Goal: Book appointment/travel/reservation

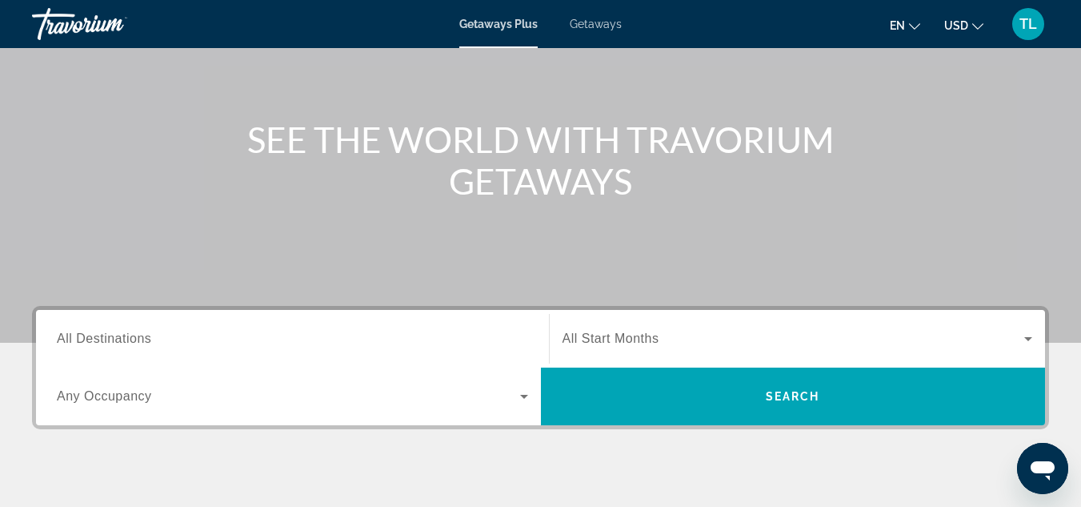
scroll to position [238, 0]
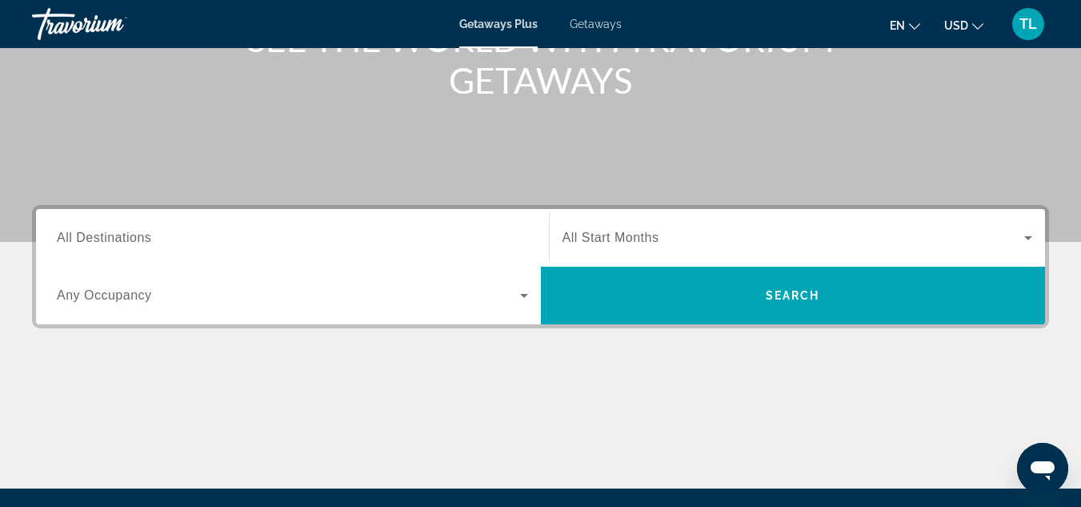
click at [607, 238] on span "All Start Months" at bounding box center [611, 237] width 97 height 14
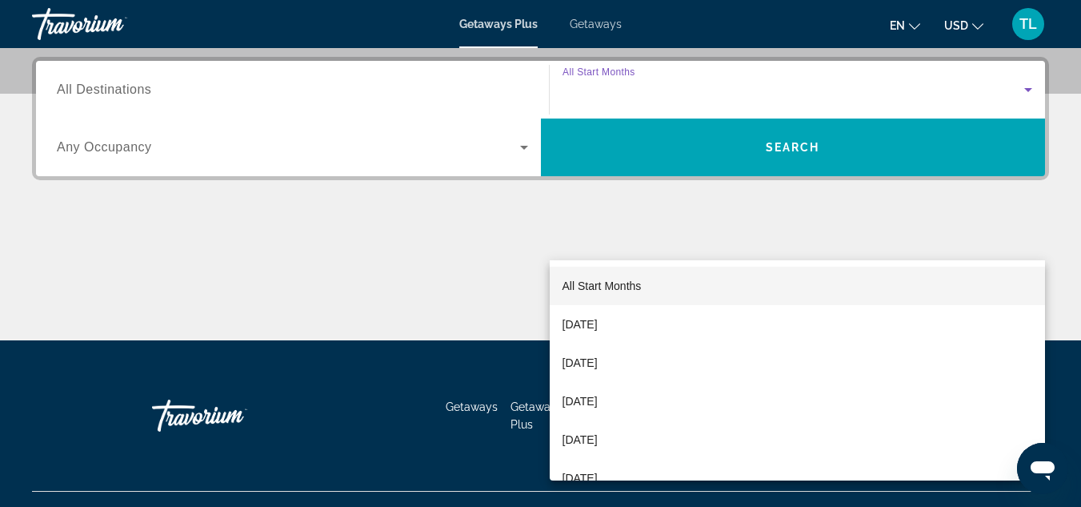
click at [607, 260] on div "All Start Months [DATE] [DATE] [DATE] [DATE] [DATE] [DATE] [DATE] [DATE] [DATE]…" at bounding box center [798, 370] width 496 height 220
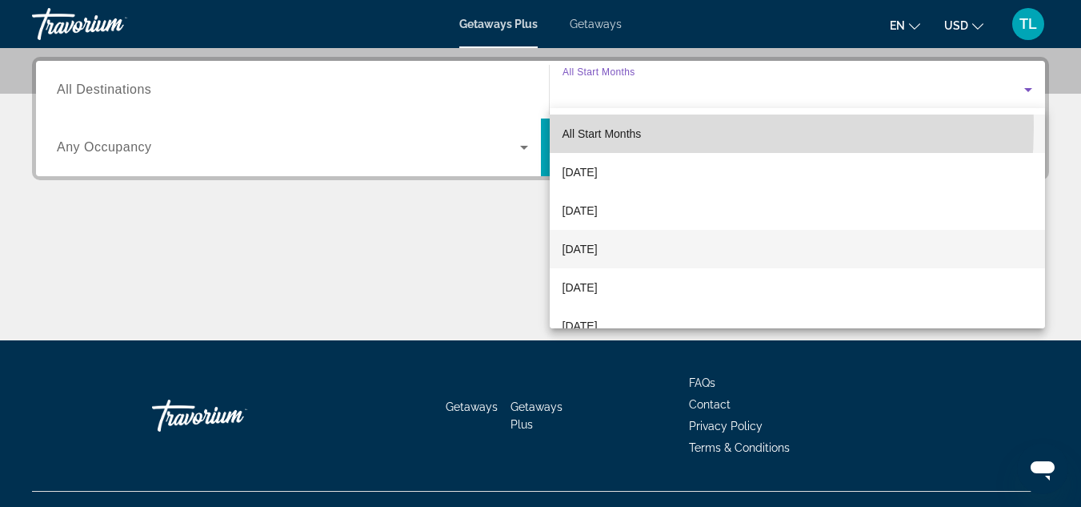
scroll to position [391, 0]
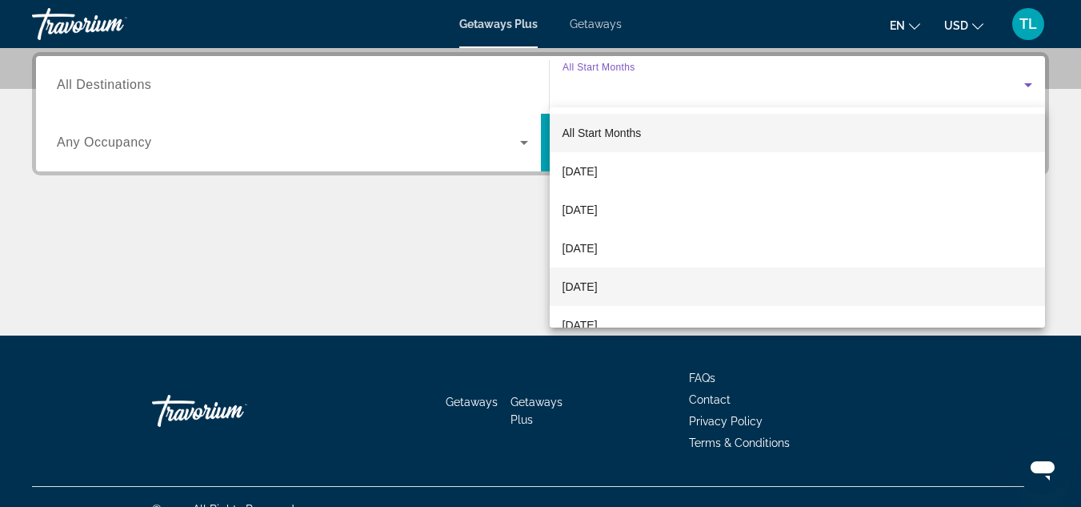
click at [598, 289] on span "[DATE]" at bounding box center [580, 286] width 35 height 19
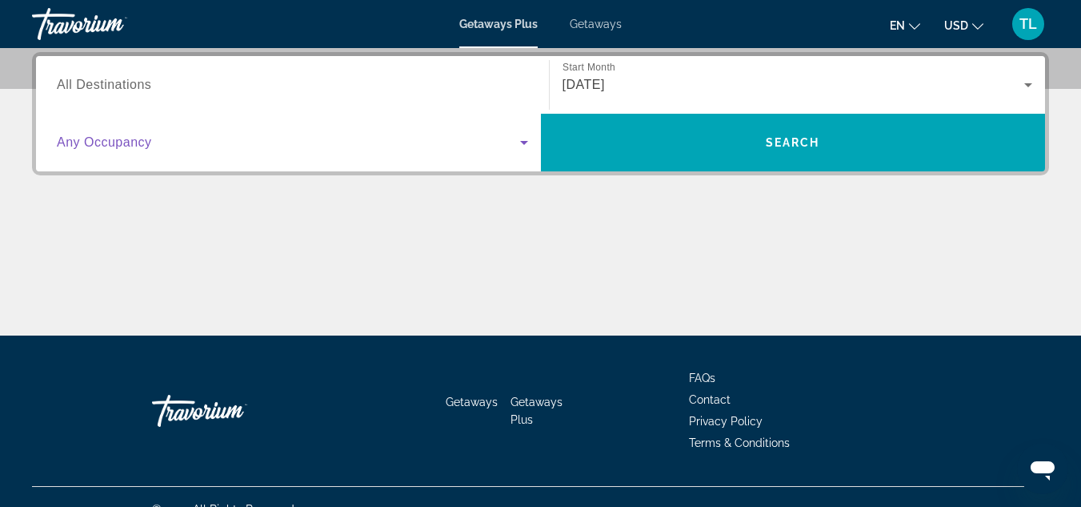
click at [523, 138] on icon "Search widget" at bounding box center [524, 142] width 19 height 19
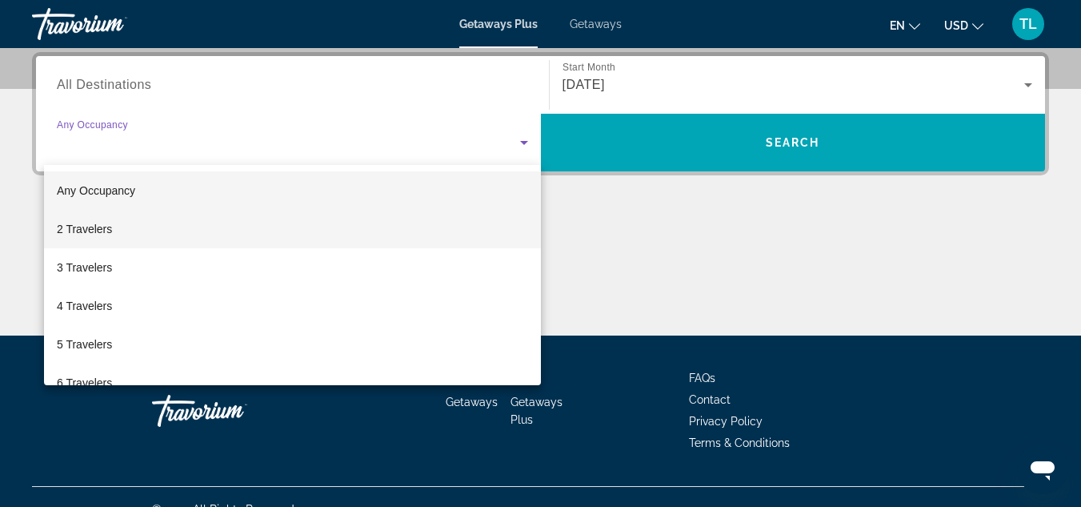
click at [514, 234] on mat-option "2 Travelers" at bounding box center [292, 229] width 497 height 38
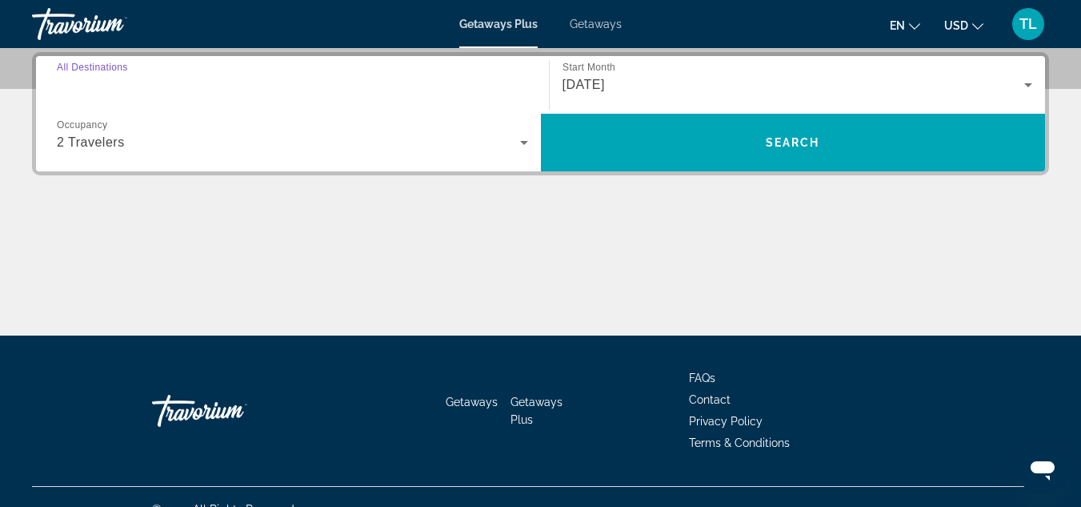
click at [468, 87] on input "Destination All Destinations" at bounding box center [292, 85] width 471 height 19
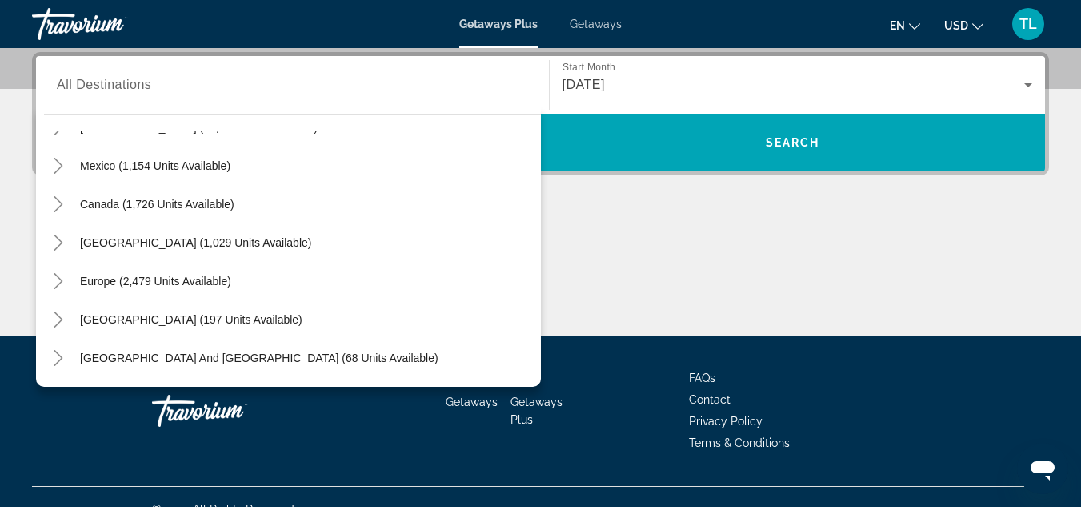
scroll to position [74, 0]
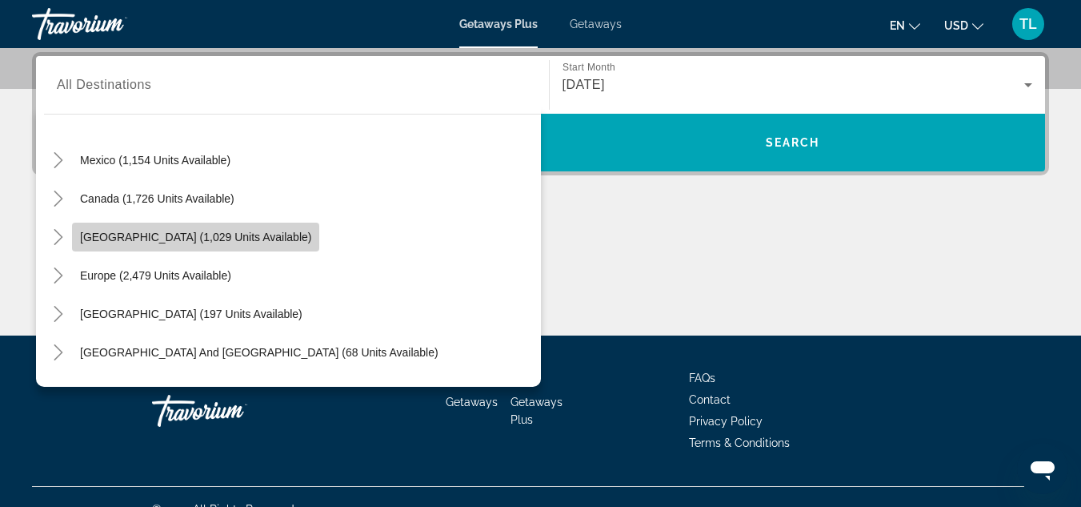
click at [109, 247] on span "Search widget" at bounding box center [195, 237] width 247 height 38
type input "**********"
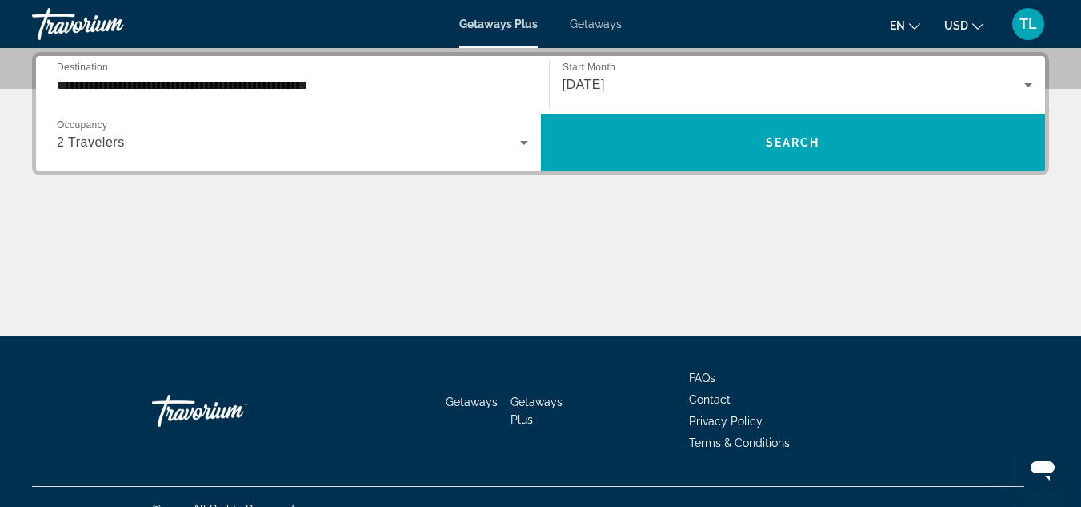
click at [610, 97] on div "[DATE]" at bounding box center [798, 84] width 471 height 45
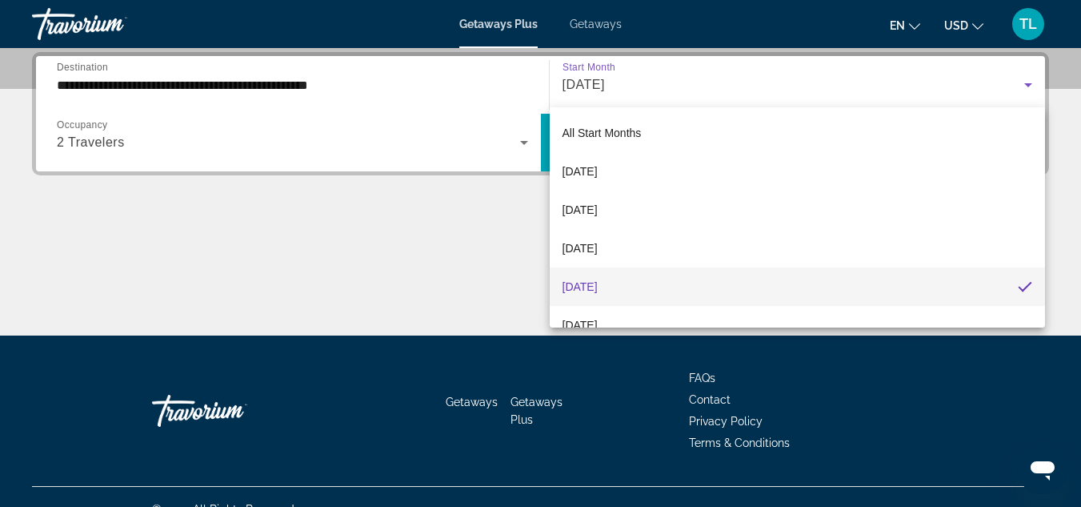
click at [610, 104] on div at bounding box center [540, 253] width 1081 height 507
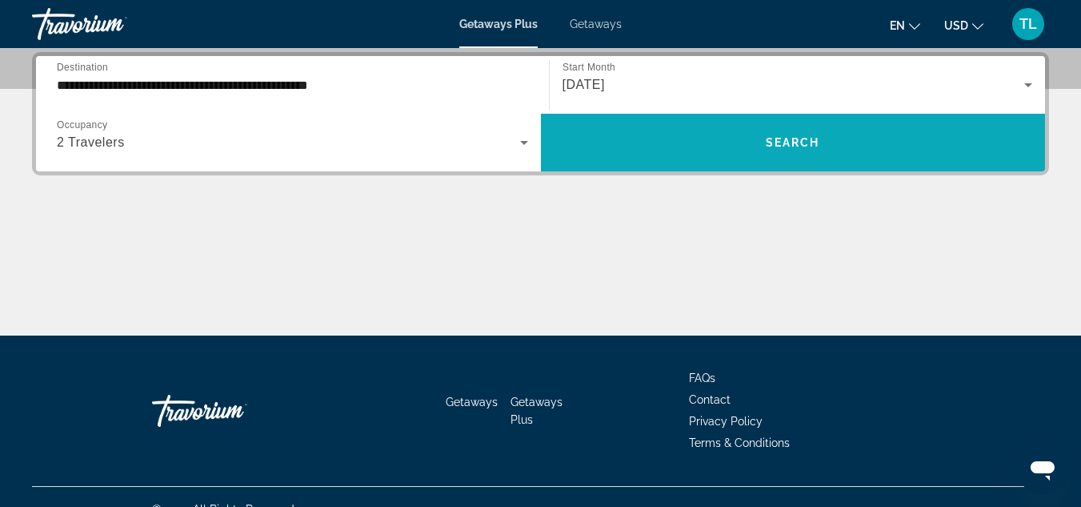
click at [631, 134] on span "Search widget" at bounding box center [793, 142] width 505 height 38
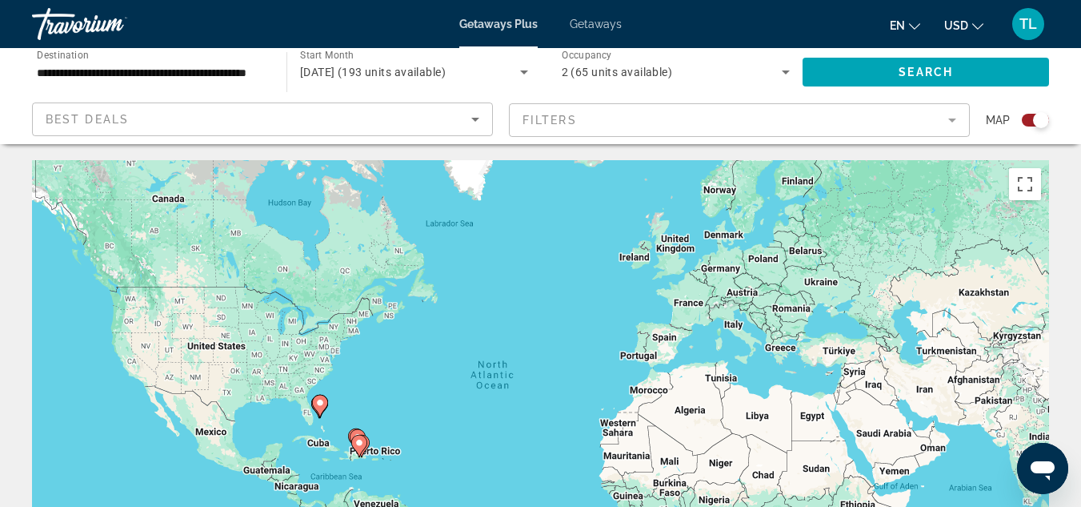
click at [475, 117] on icon "Sort by" at bounding box center [475, 119] width 19 height 19
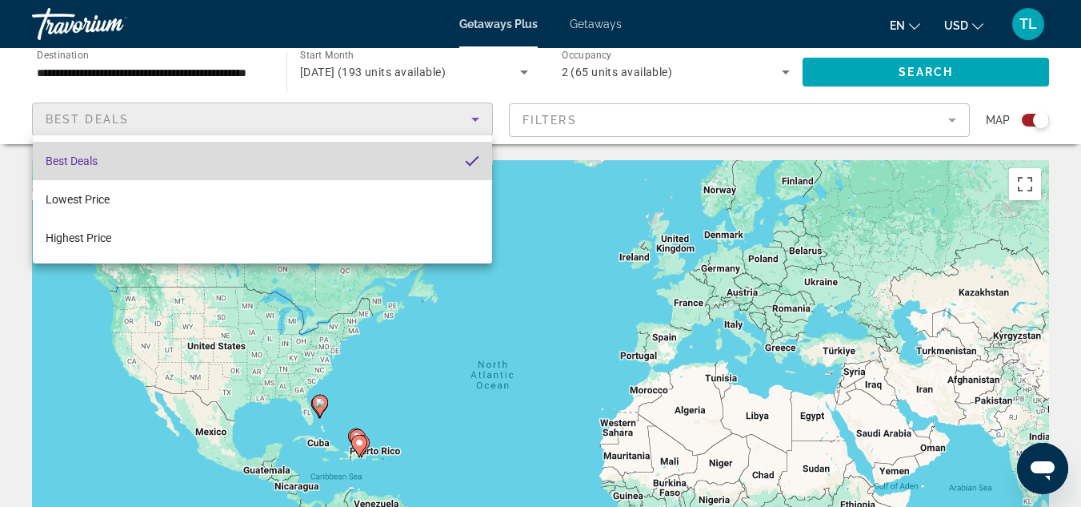
click at [420, 161] on mat-option "Best Deals" at bounding box center [262, 161] width 459 height 38
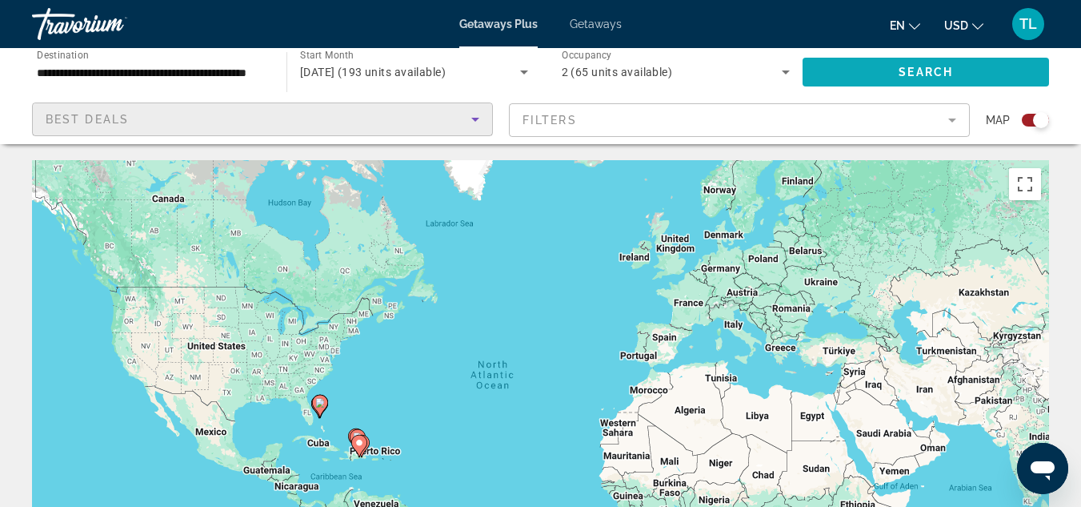
click at [877, 71] on span "Search widget" at bounding box center [926, 72] width 246 height 38
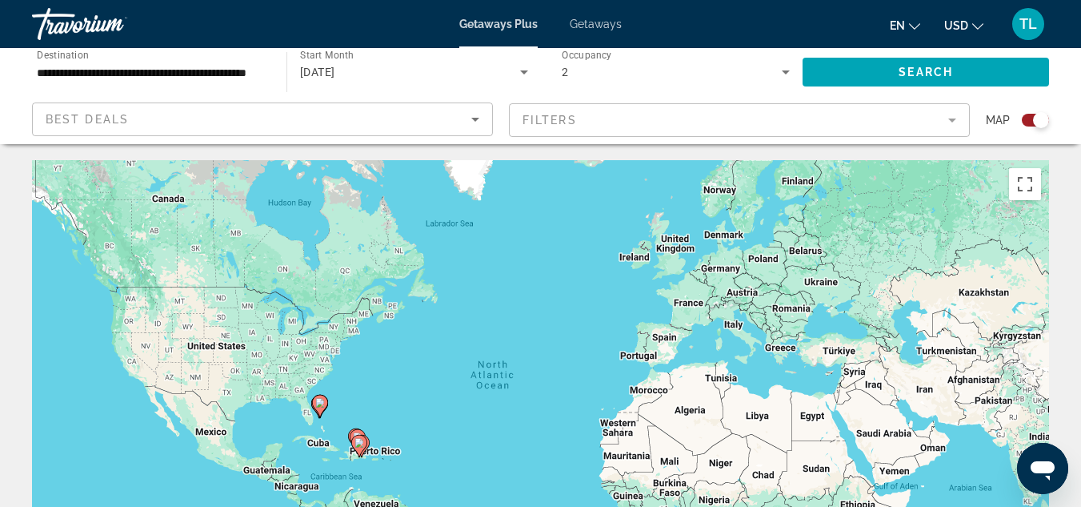
click at [259, 63] on input "**********" at bounding box center [151, 72] width 229 height 19
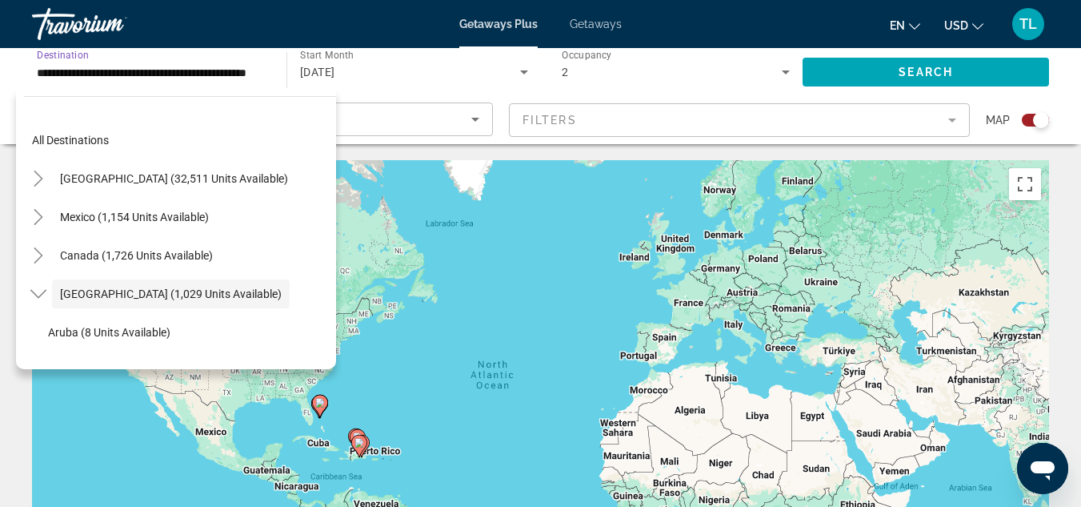
scroll to position [57, 0]
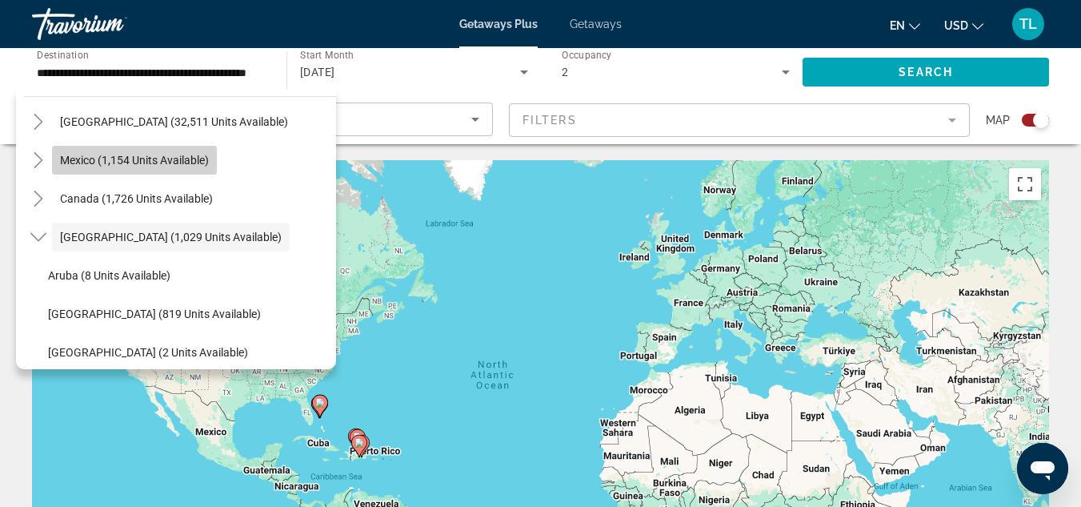
click at [193, 166] on span "Search widget" at bounding box center [134, 160] width 165 height 38
type input "**********"
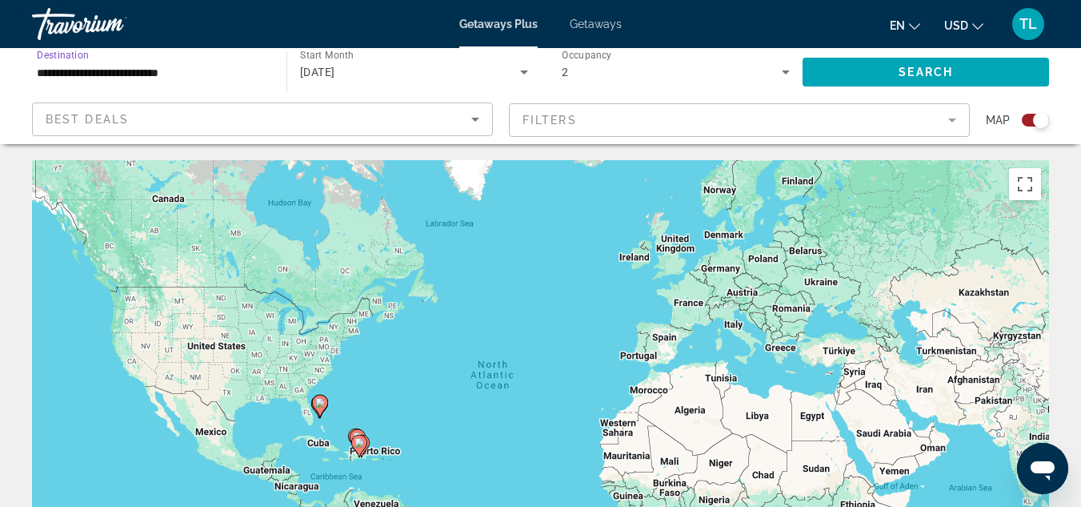
click at [952, 118] on mat-form-field "Filters" at bounding box center [739, 120] width 461 height 34
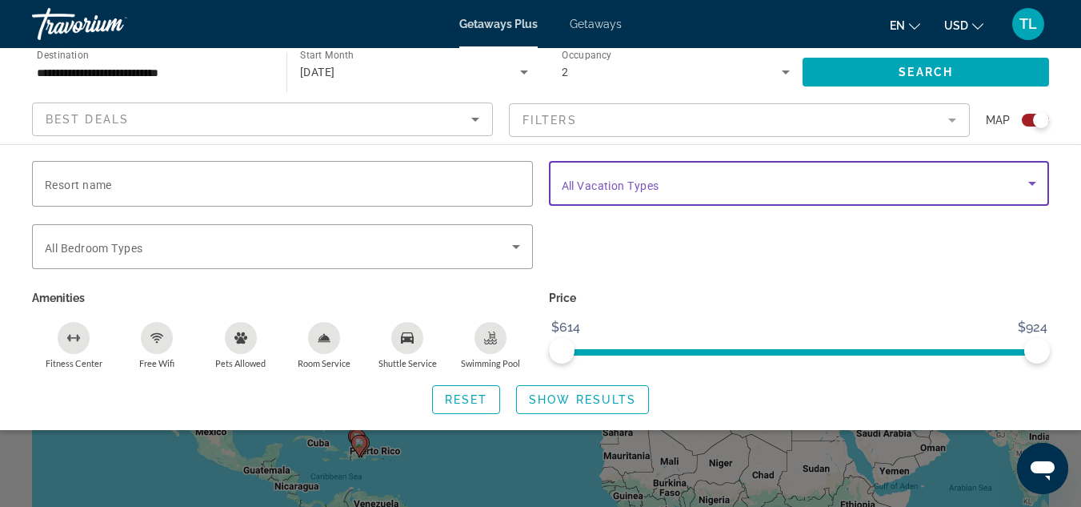
click at [1028, 184] on icon "Search widget" at bounding box center [1032, 183] width 19 height 19
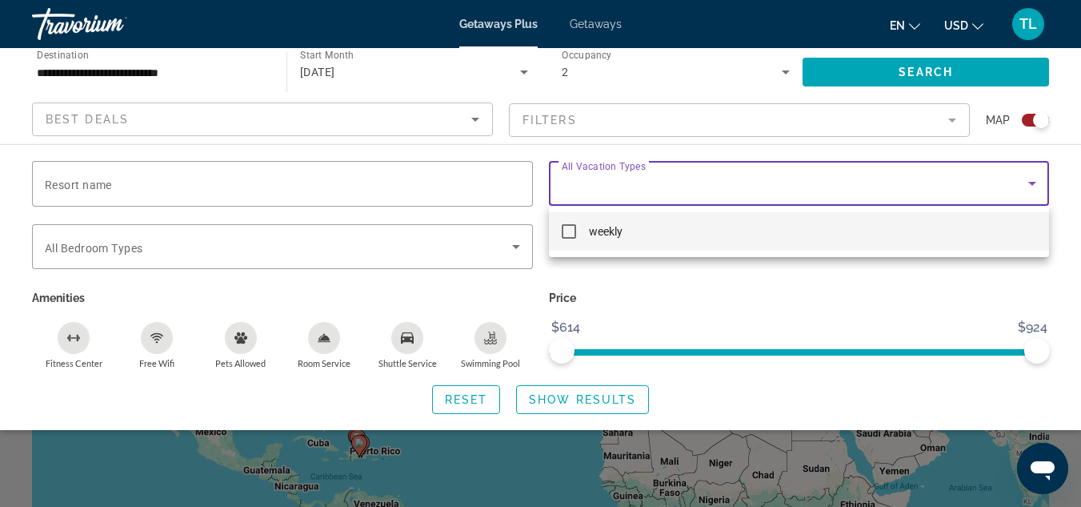
click at [1028, 184] on div at bounding box center [540, 253] width 1081 height 507
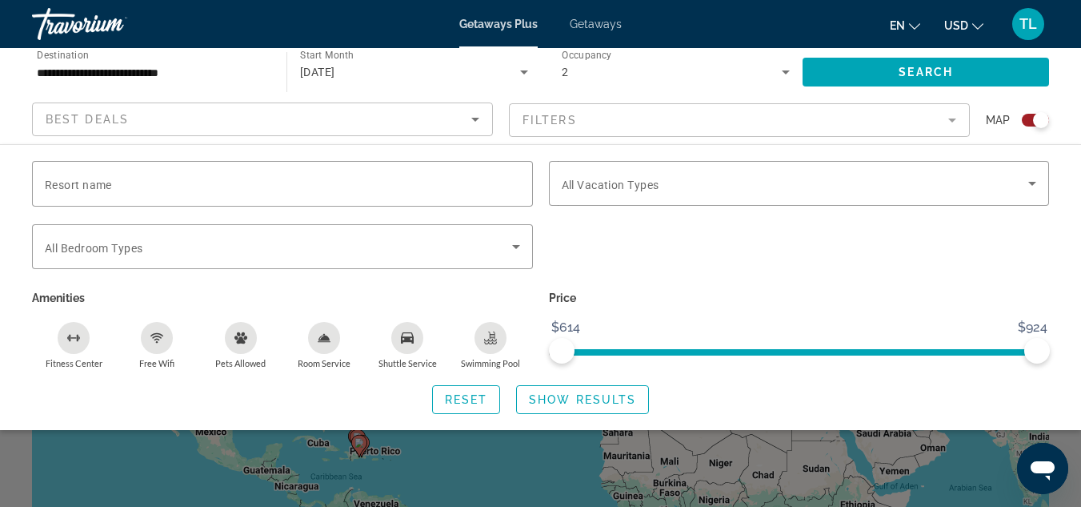
click at [591, 22] on span "Getaways" at bounding box center [596, 24] width 52 height 13
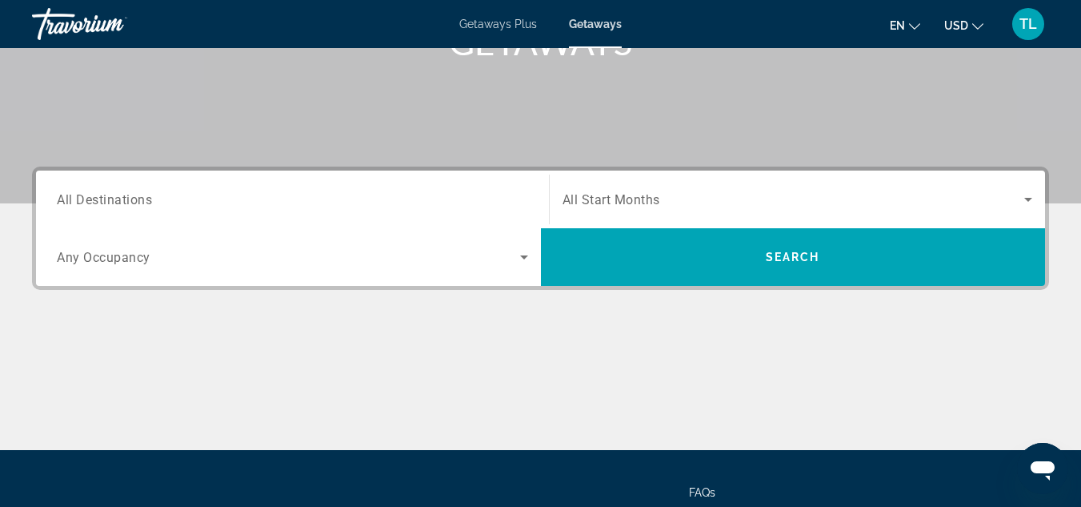
scroll to position [275, 0]
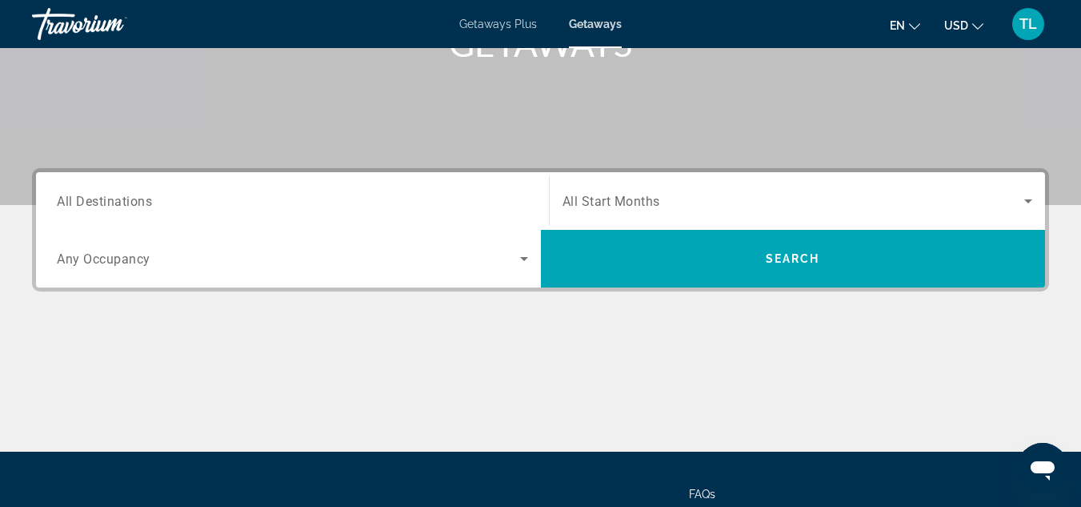
click at [139, 219] on div "Search widget" at bounding box center [292, 201] width 471 height 46
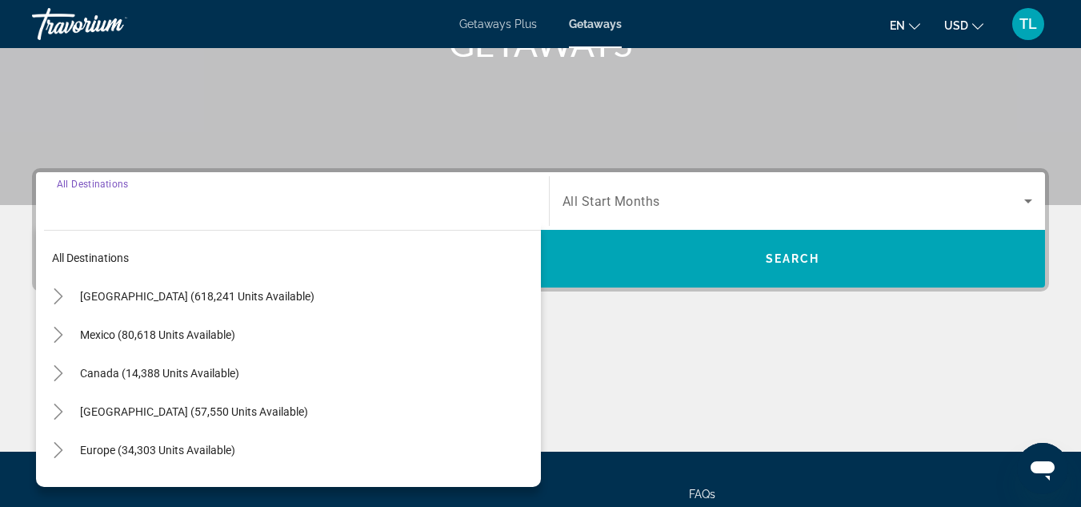
scroll to position [391, 0]
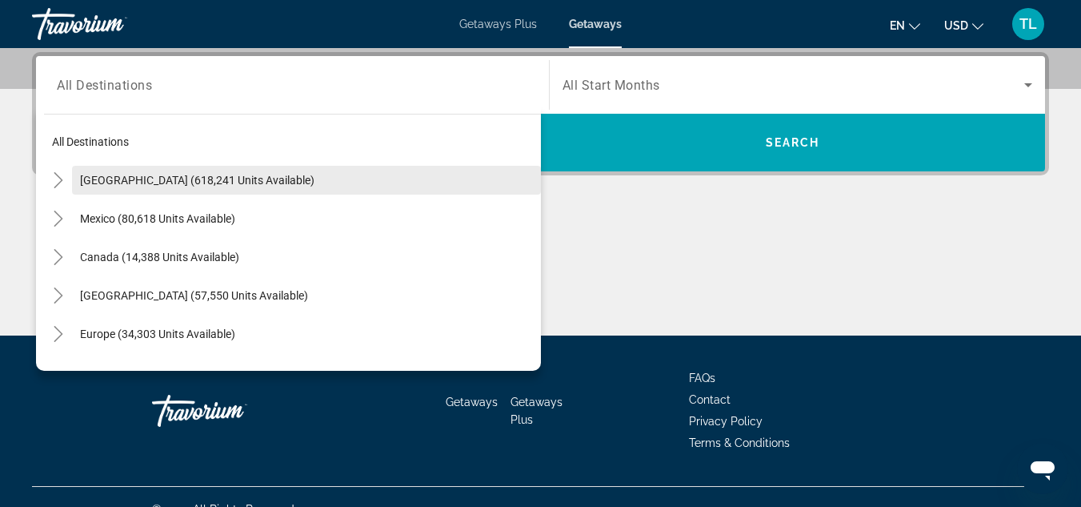
drag, startPoint x: 139, startPoint y: 219, endPoint x: 360, endPoint y: 194, distance: 222.4
click at [360, 194] on mat-tree "All destinations [GEOGRAPHIC_DATA] (618,241 units available) [GEOGRAPHIC_DATA] …" at bounding box center [292, 371] width 497 height 499
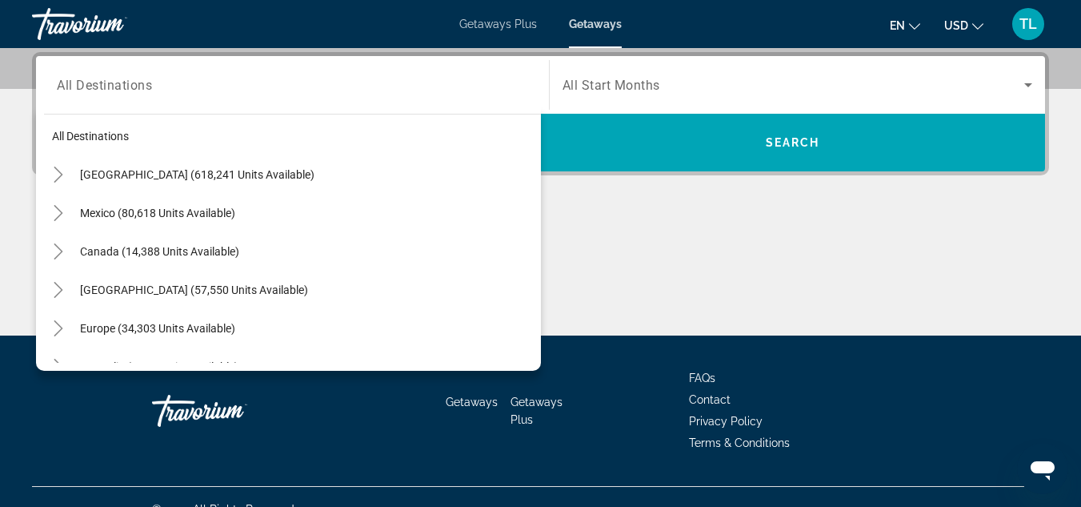
scroll to position [0, 0]
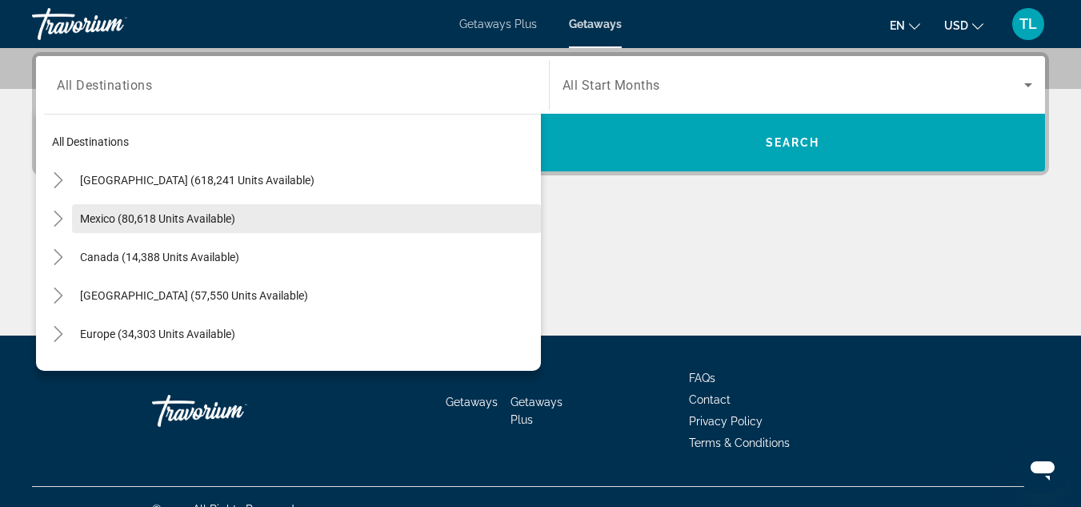
click at [96, 214] on span "Mexico (80,618 units available)" at bounding box center [157, 218] width 155 height 13
type input "**********"
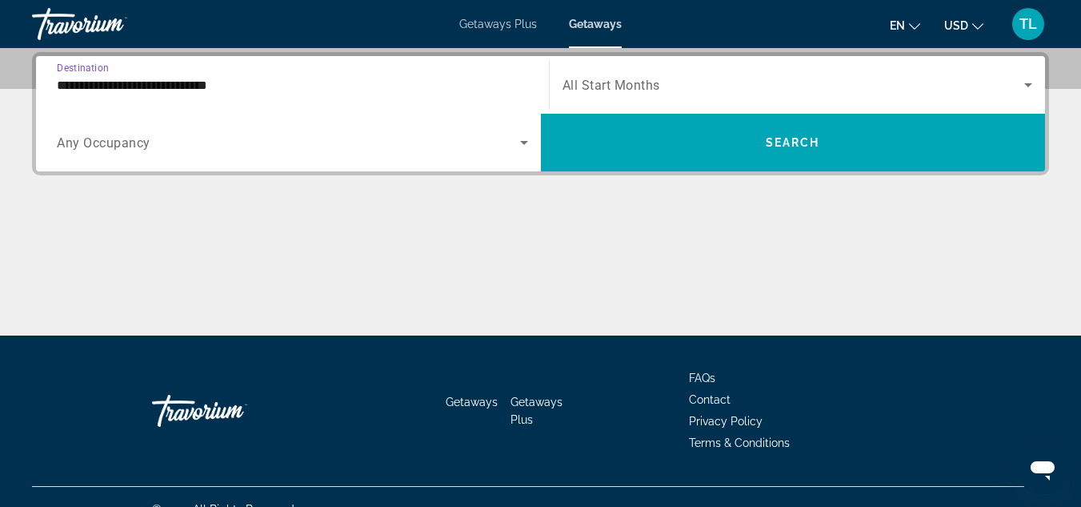
click at [521, 145] on icon "Search widget" at bounding box center [524, 142] width 19 height 19
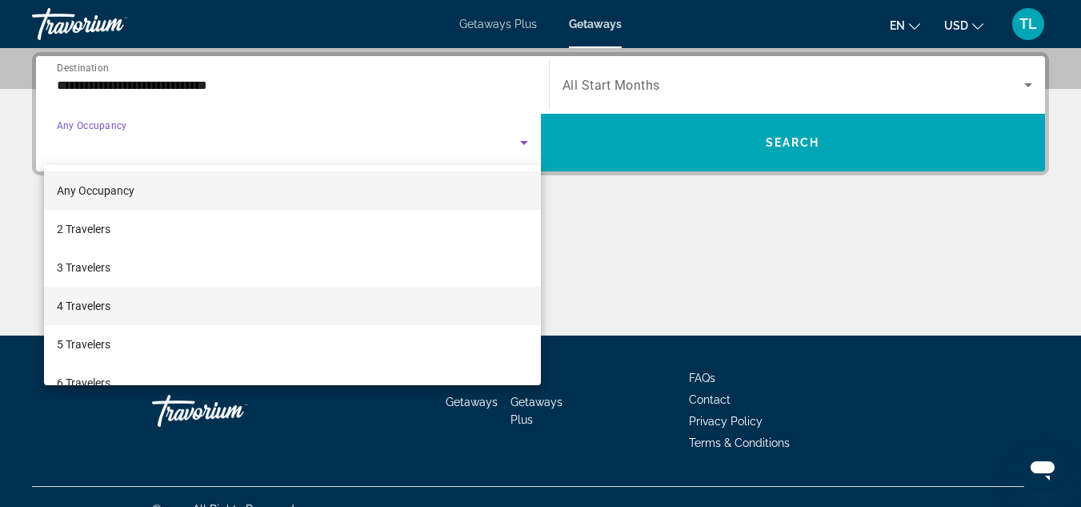
click at [501, 295] on mat-option "4 Travelers" at bounding box center [292, 306] width 497 height 38
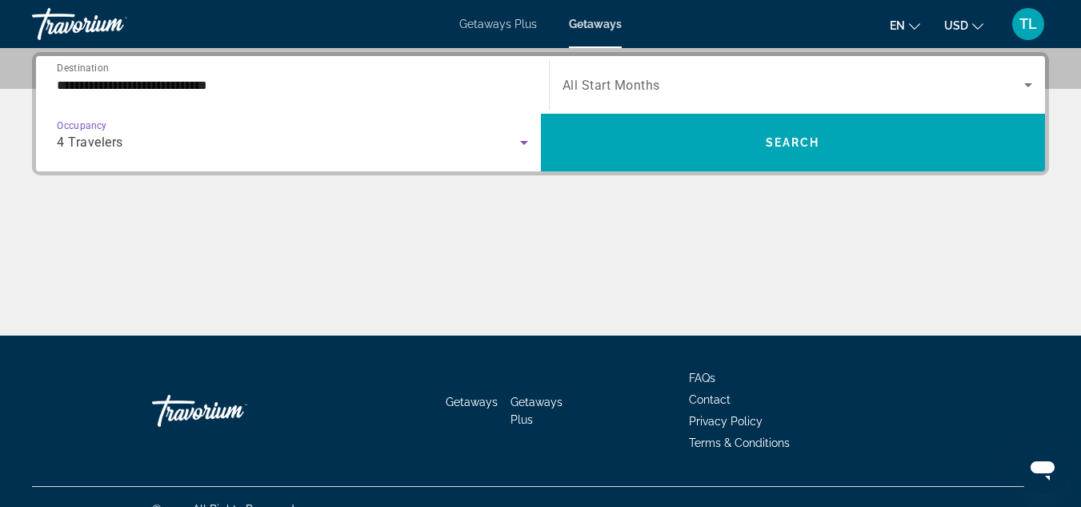
click at [636, 83] on span "All Start Months" at bounding box center [612, 85] width 98 height 15
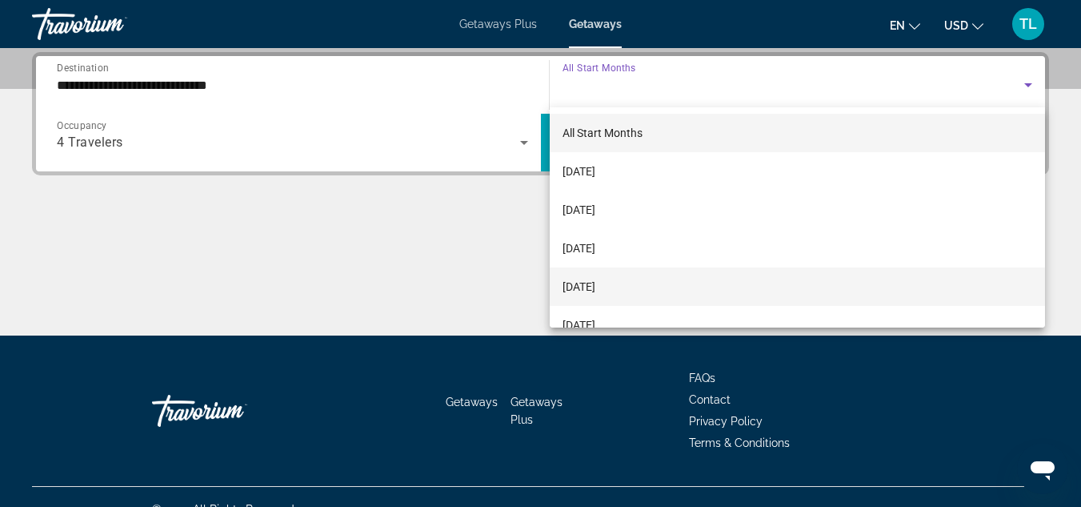
click at [588, 277] on span "[DATE]" at bounding box center [579, 286] width 33 height 19
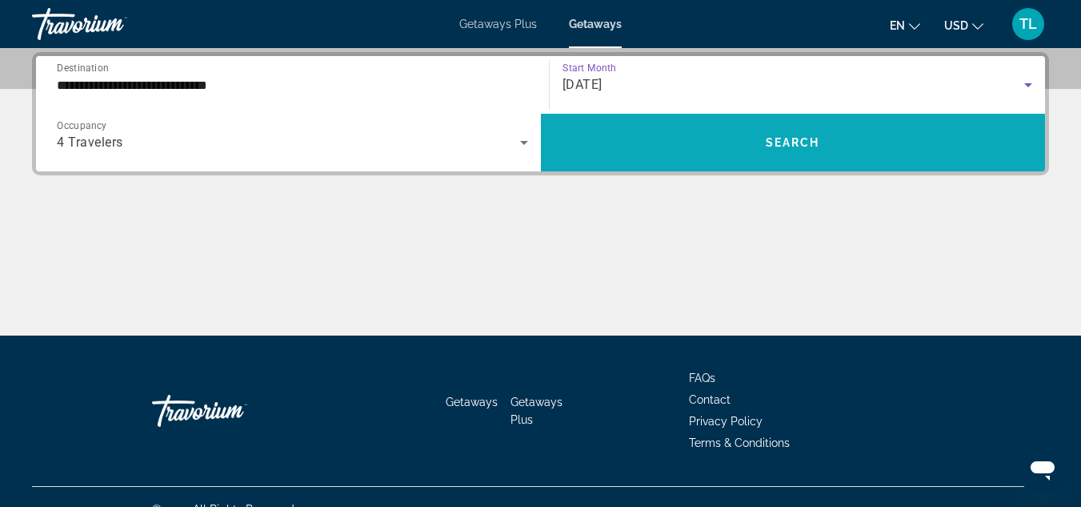
click at [670, 150] on span "Search widget" at bounding box center [793, 142] width 505 height 38
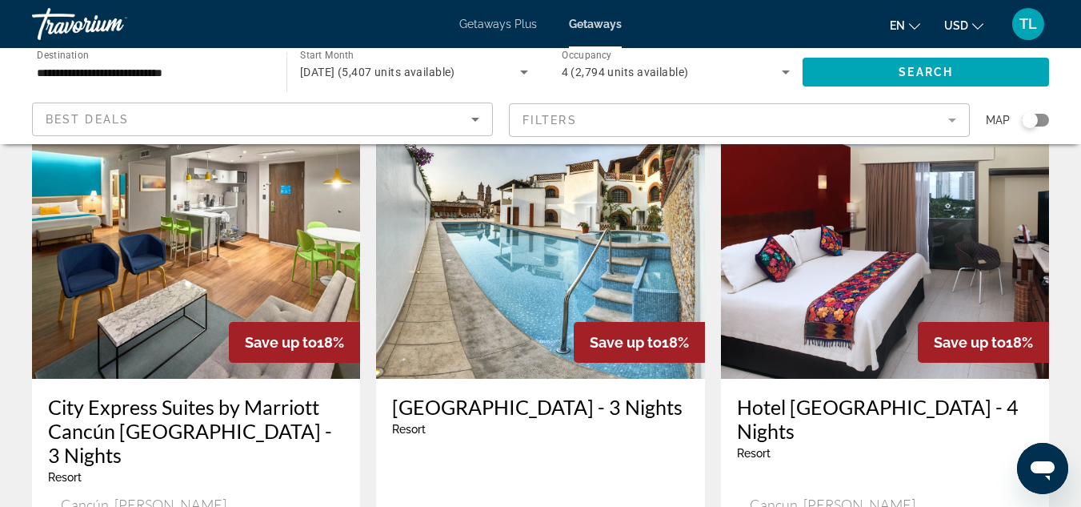
scroll to position [1898, 0]
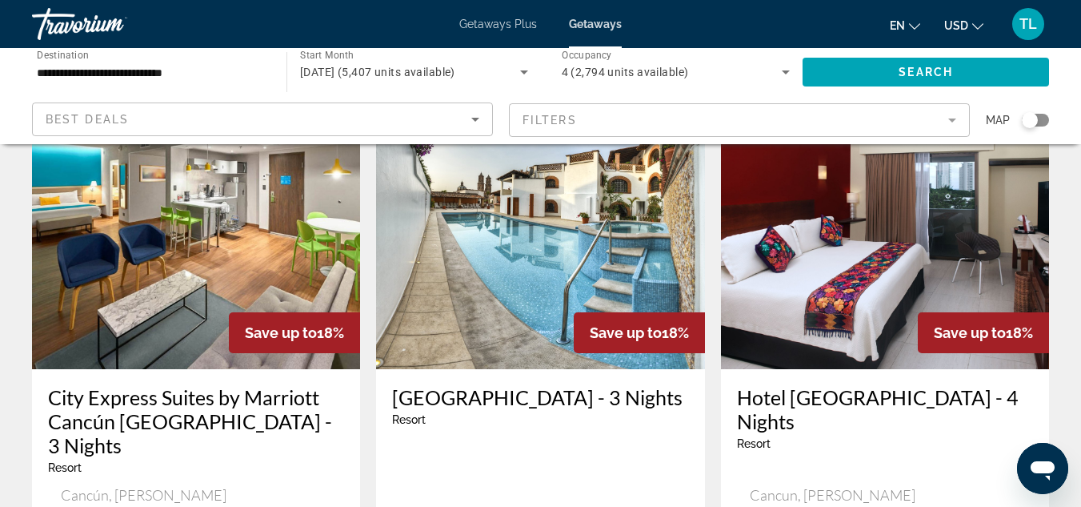
drag, startPoint x: 1061, startPoint y: 422, endPoint x: 1060, endPoint y: 435, distance: 13.7
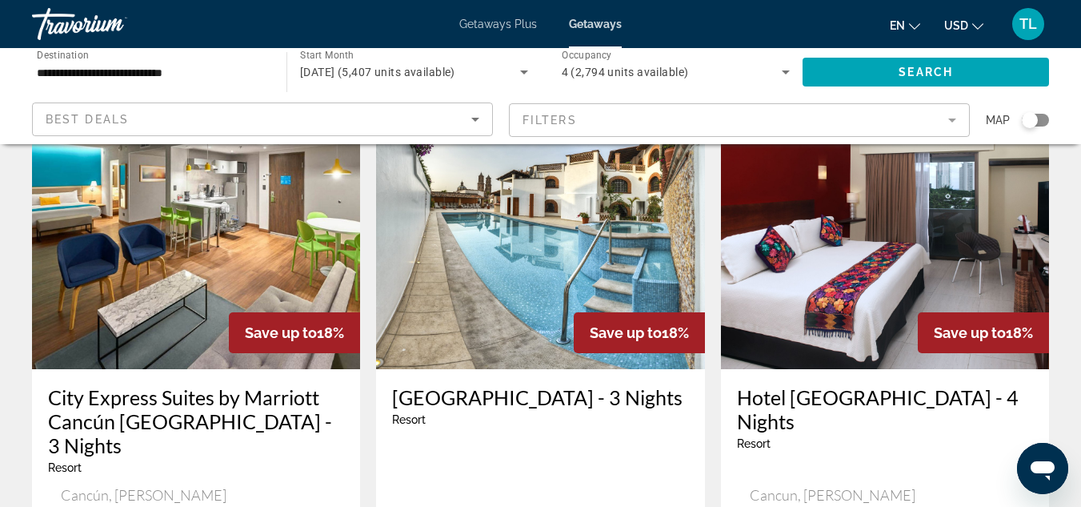
drag, startPoint x: 1060, startPoint y: 435, endPoint x: 1055, endPoint y: 395, distance: 41.1
click at [1024, 369] on div "Hotel [GEOGRAPHIC_DATA] - 4 Nights Resort - This is an adults only resort [GEOG…" at bounding box center [885, 464] width 328 height 190
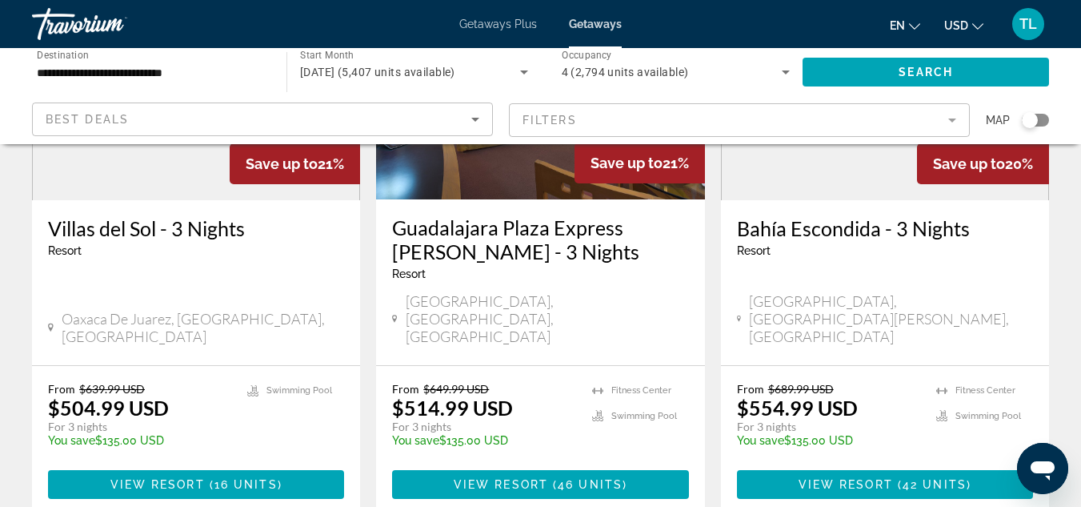
scroll to position [0, 0]
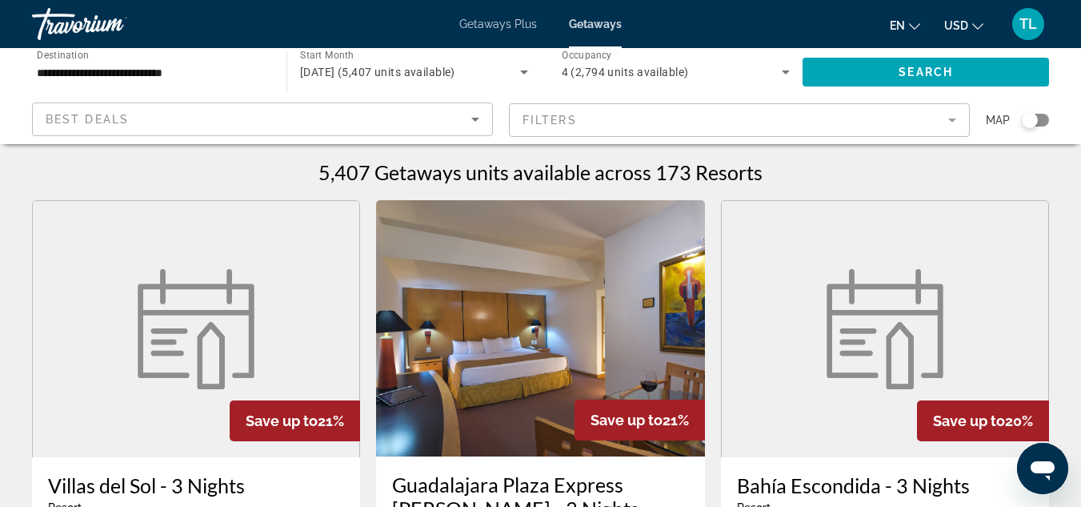
click at [475, 115] on icon "Sort by" at bounding box center [475, 119] width 19 height 19
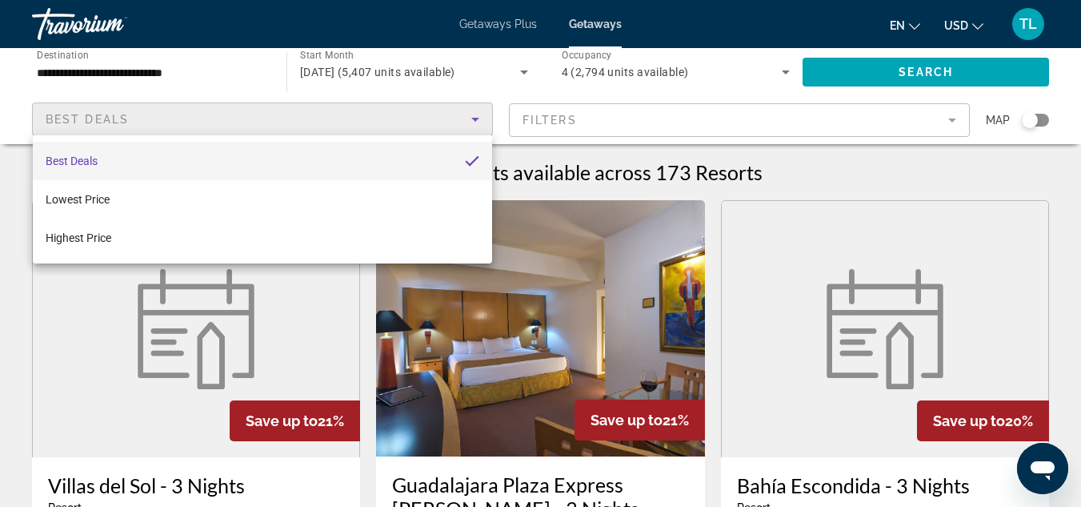
click at [950, 117] on div at bounding box center [540, 253] width 1081 height 507
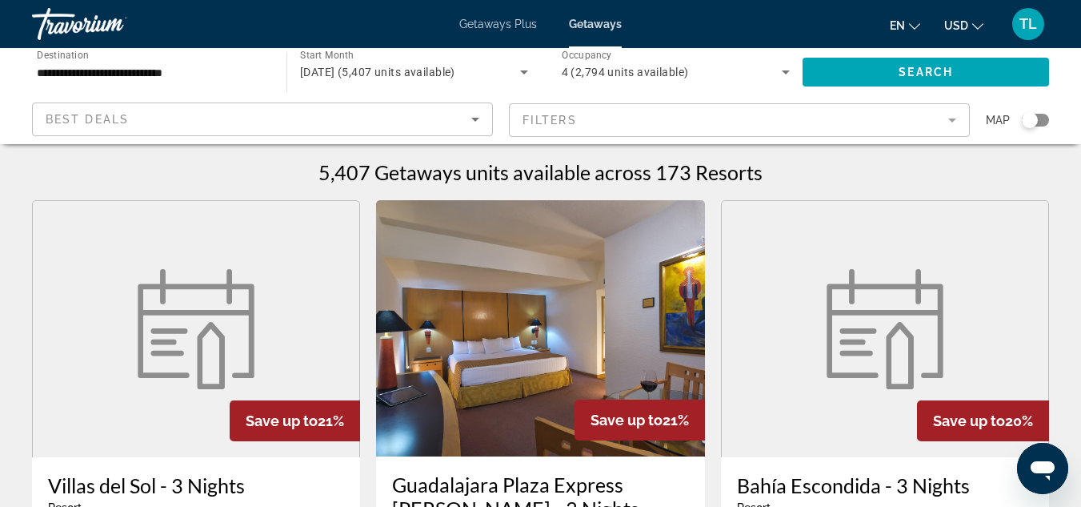
click at [949, 118] on mat-form-field "Filters" at bounding box center [739, 120] width 461 height 34
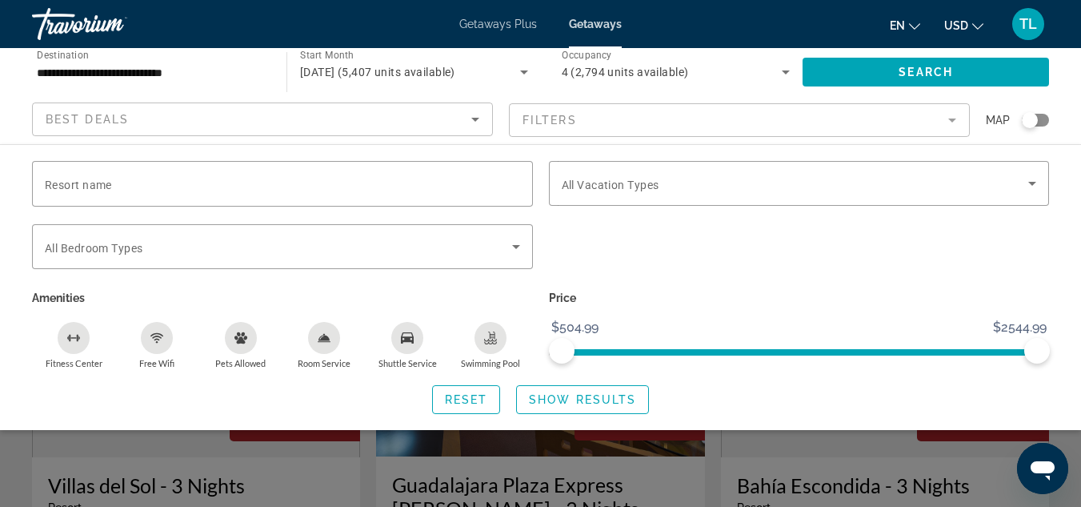
click at [492, 15] on div "Getaways Plus Getaways en English Español Français Italiano Português русский U…" at bounding box center [540, 24] width 1081 height 42
click at [495, 26] on span "Getaways Plus" at bounding box center [498, 24] width 78 height 13
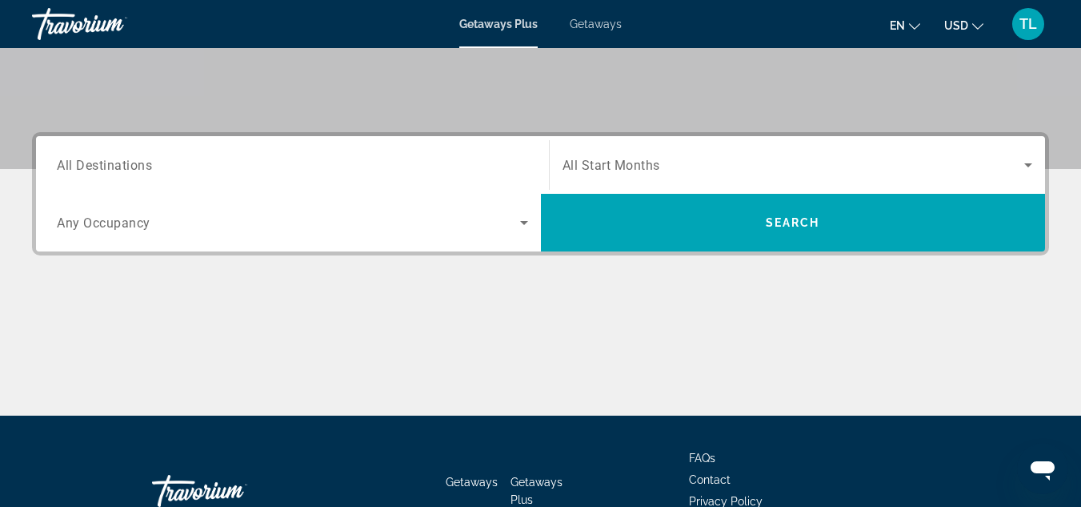
scroll to position [310, 0]
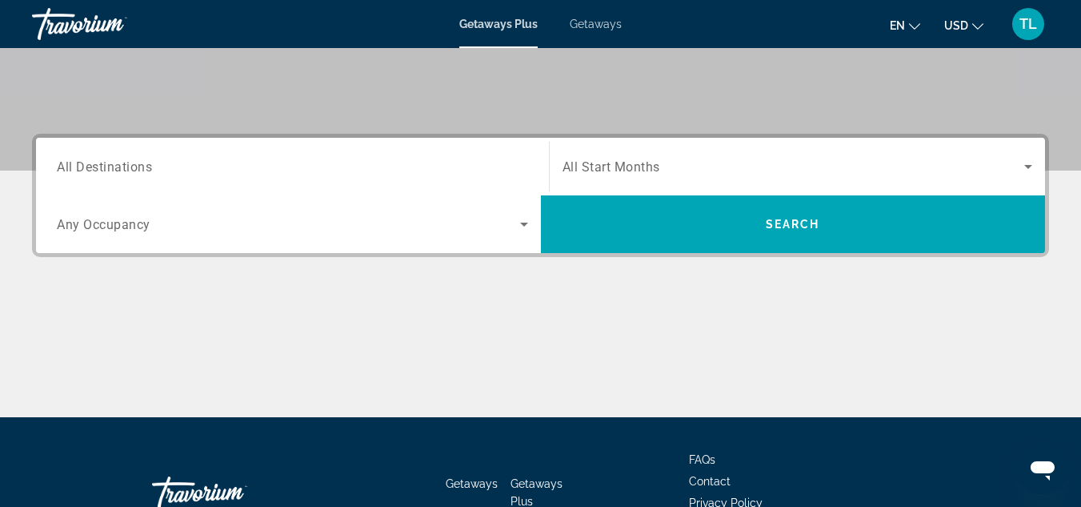
click at [311, 227] on span "Search widget" at bounding box center [288, 223] width 463 height 19
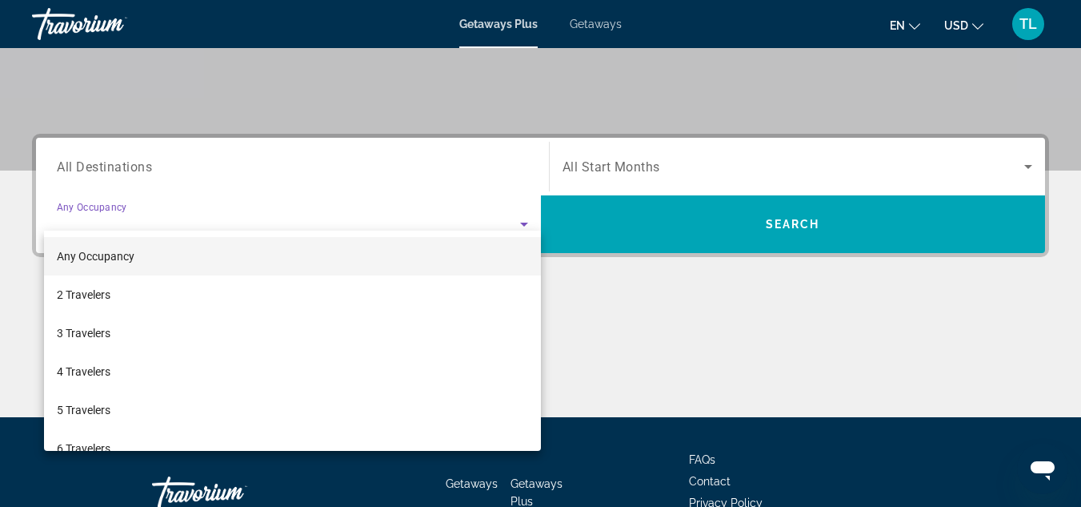
scroll to position [391, 0]
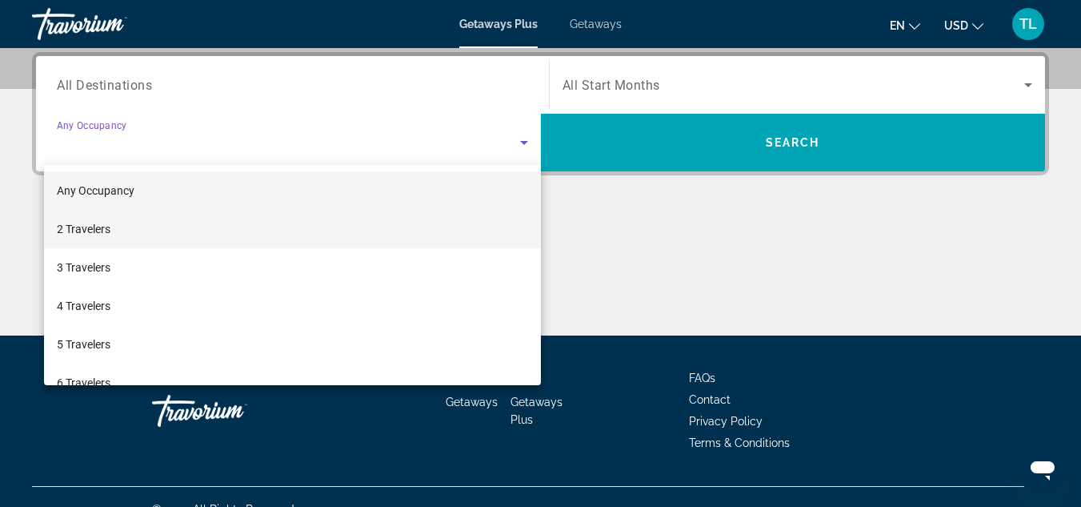
click at [311, 220] on mat-option "2 Travelers" at bounding box center [292, 229] width 497 height 38
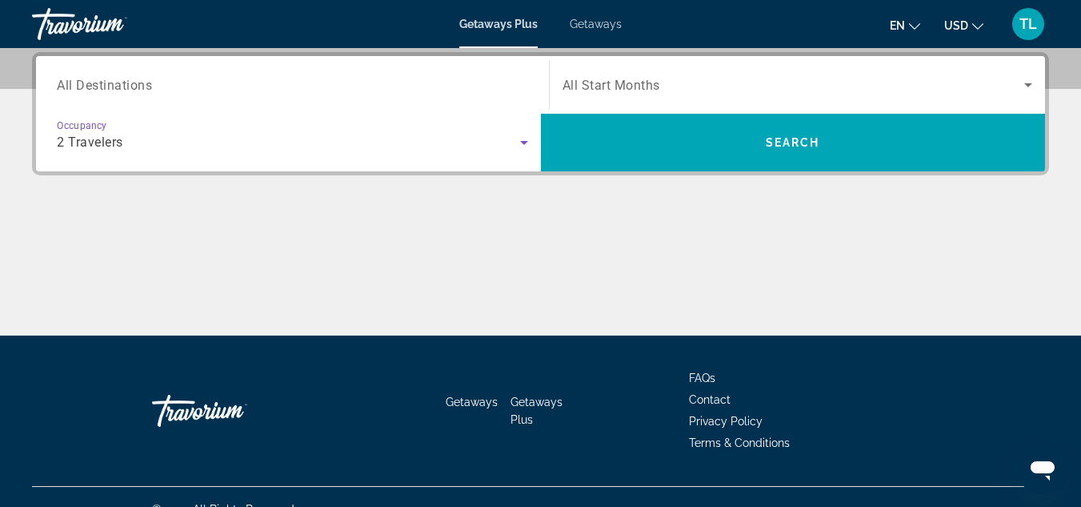
click at [606, 80] on span "All Start Months" at bounding box center [612, 85] width 98 height 15
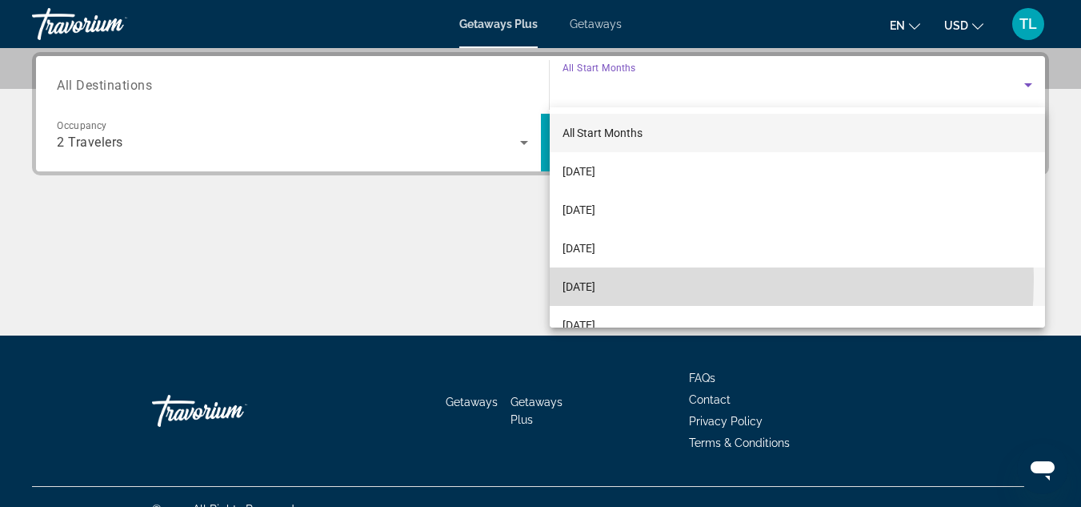
click at [595, 279] on span "[DATE]" at bounding box center [579, 286] width 33 height 19
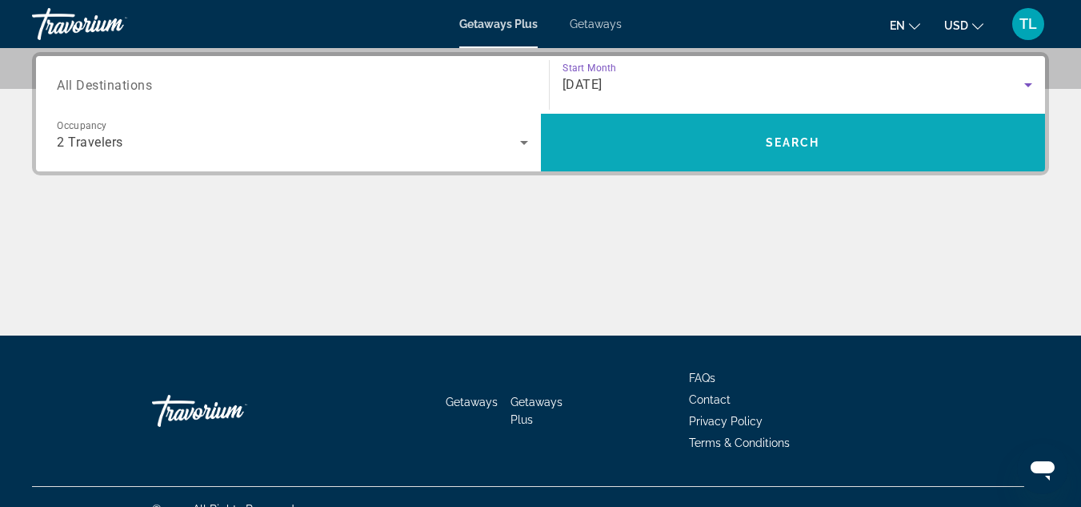
click at [651, 150] on span "Search widget" at bounding box center [793, 142] width 505 height 38
